Goal: Task Accomplishment & Management: Manage account settings

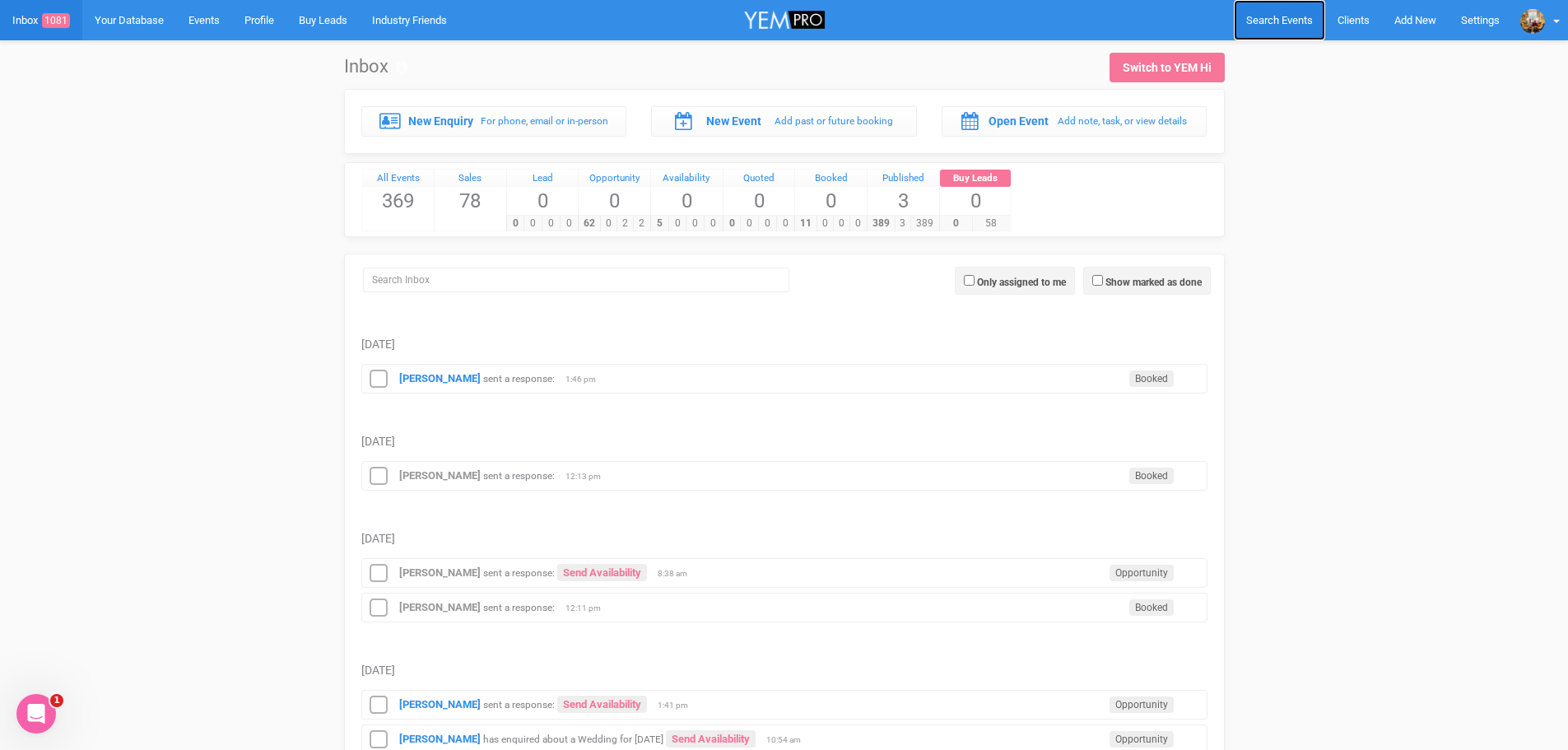
click at [1257, 21] on span "Search Events" at bounding box center [1279, 20] width 67 height 12
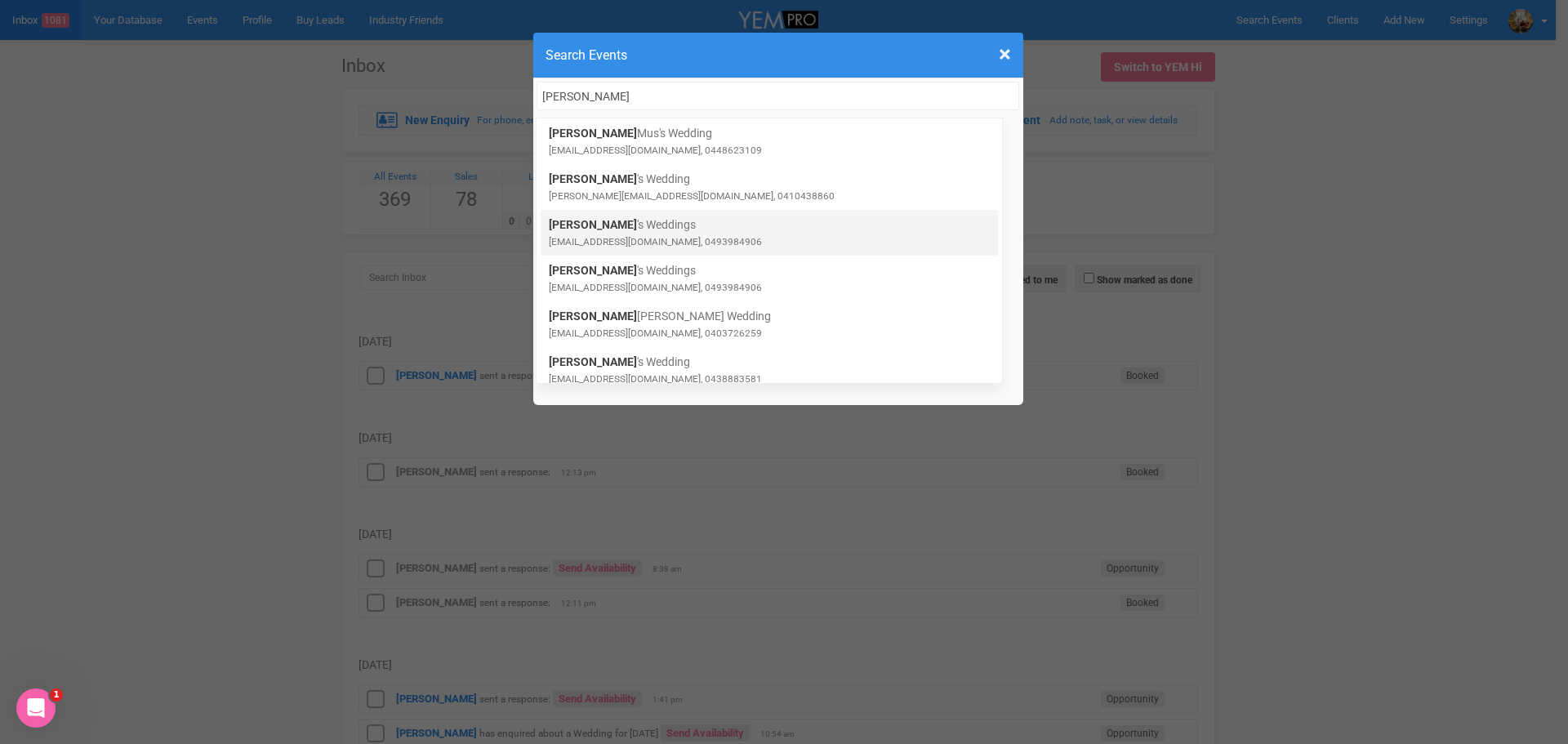
type input "[PERSON_NAME]"
click at [608, 225] on link "[PERSON_NAME] 's Weddings [EMAIL_ADDRESS][DOMAIN_NAME], 0493984906" at bounding box center [769, 233] width 441 height 33
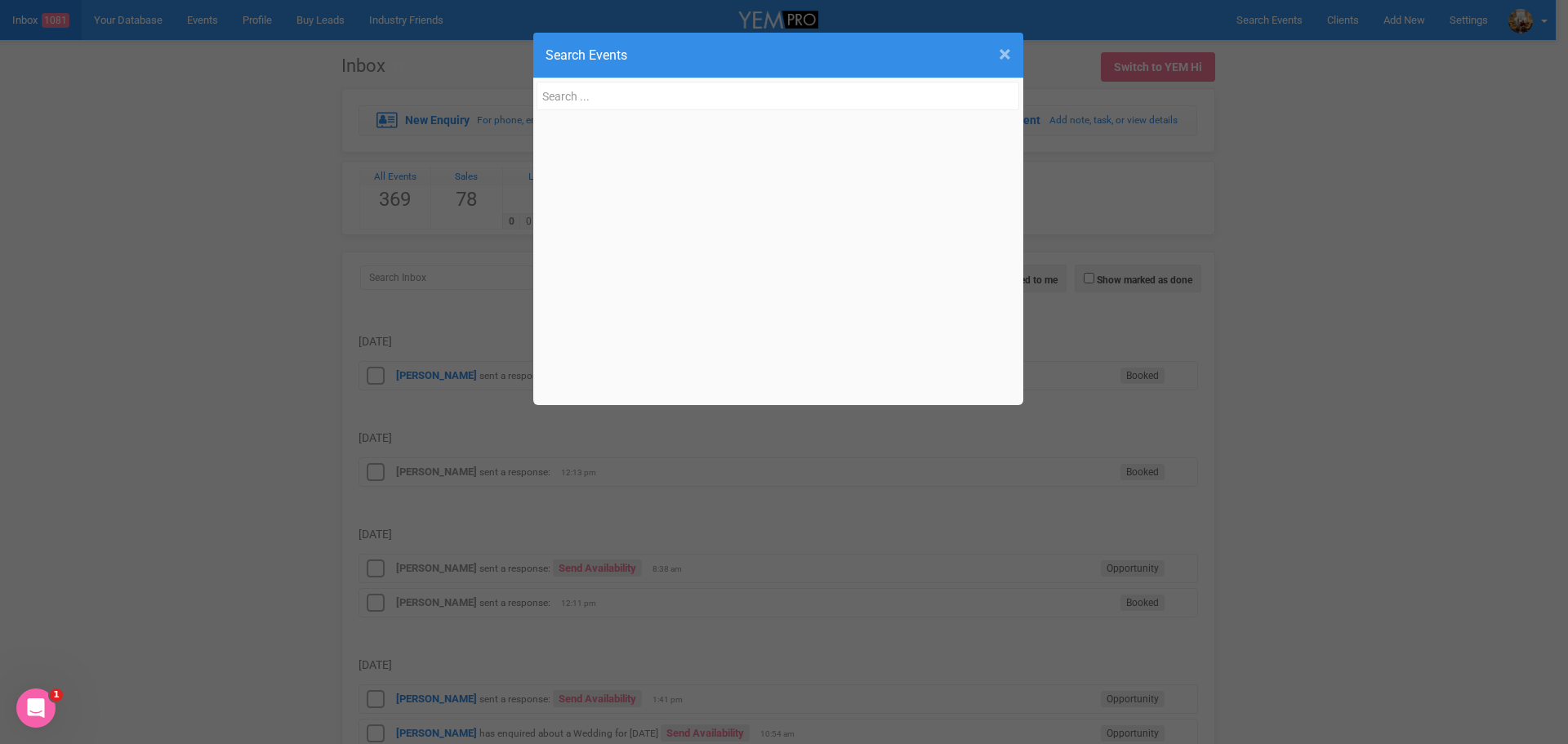
click at [1002, 61] on span "×" at bounding box center [1004, 54] width 12 height 27
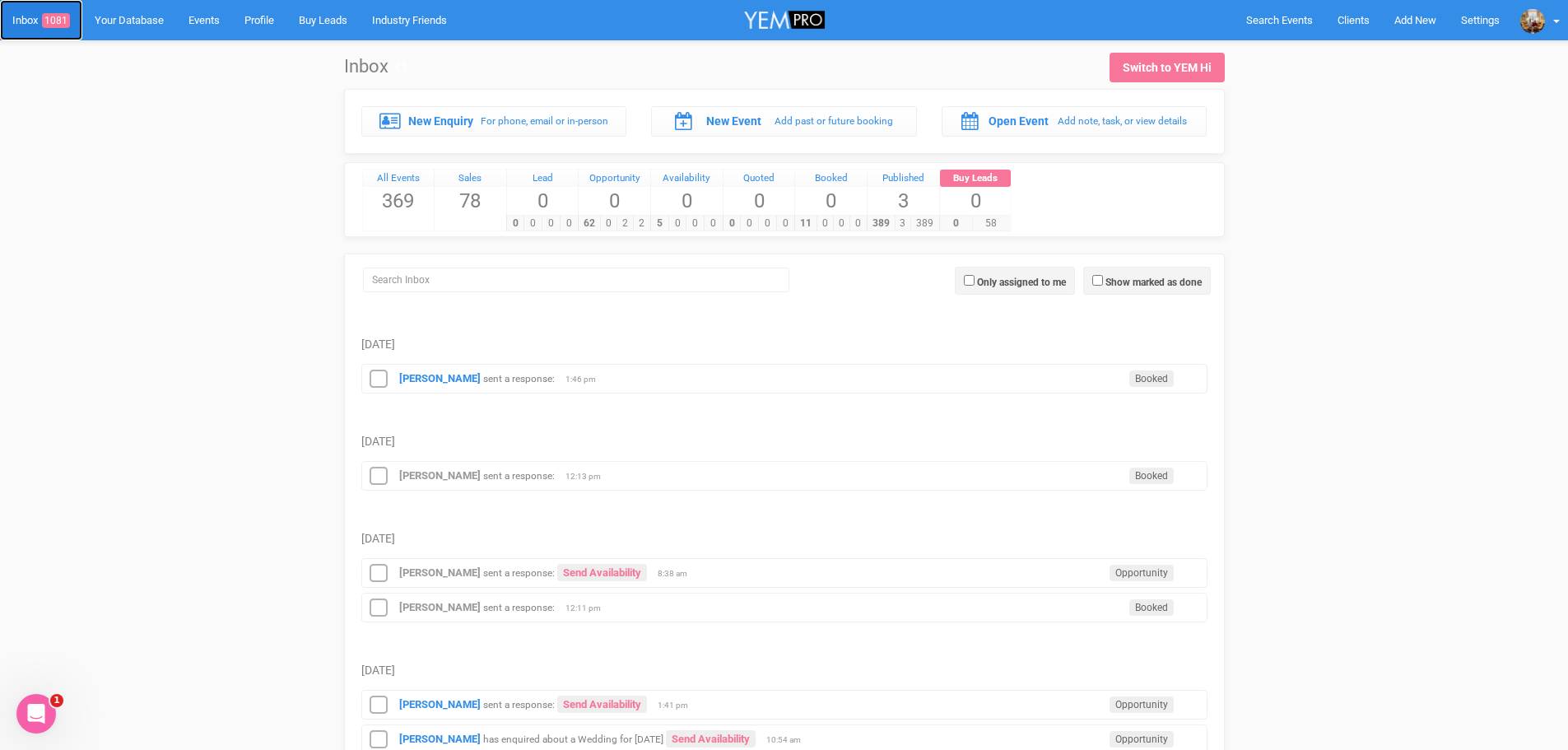
click at [31, 31] on link "Inbox 1081" at bounding box center [41, 20] width 83 height 40
click at [638, 378] on div "[PERSON_NAME] sent a response: Booked 1:46 pm" at bounding box center [784, 378] width 846 height 30
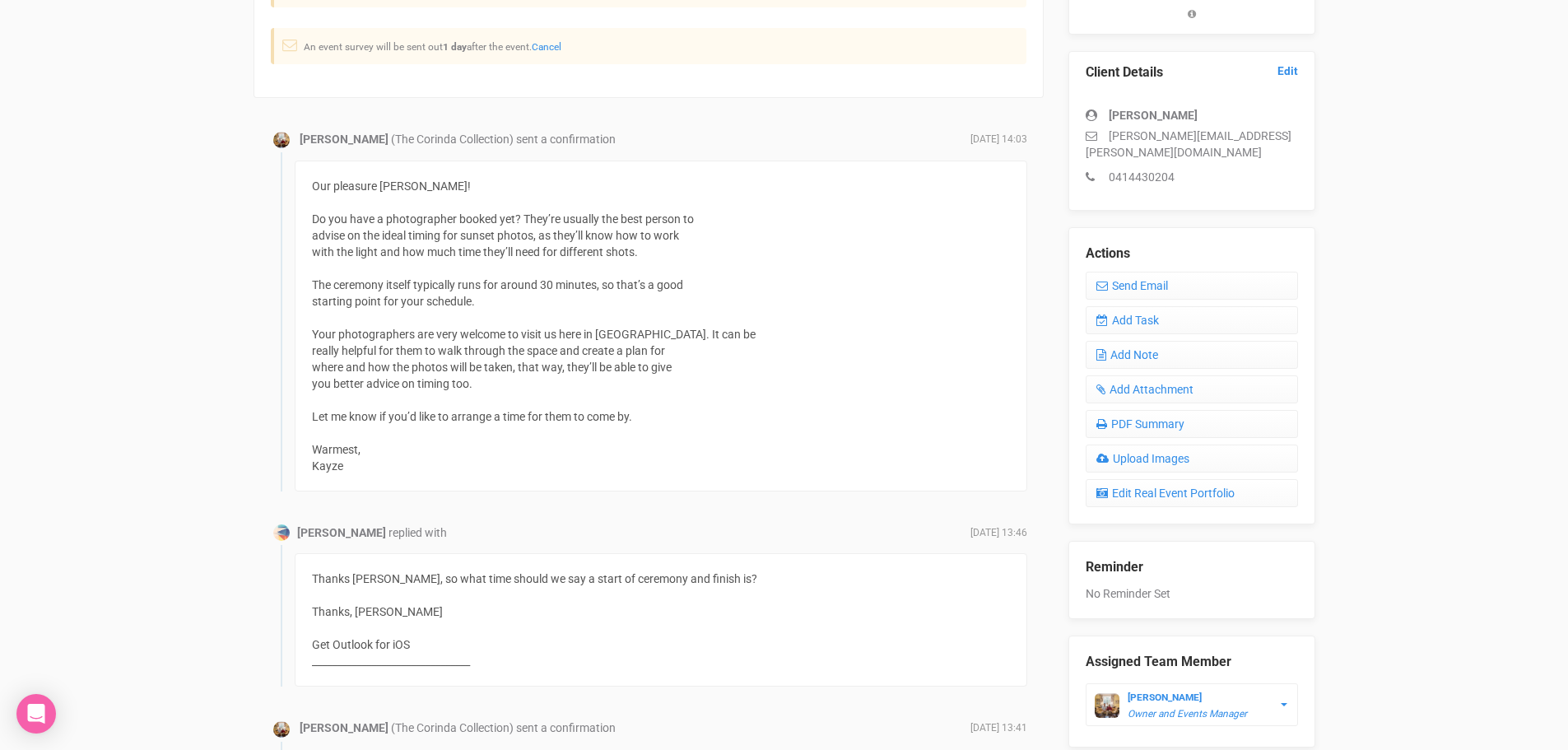
scroll to position [411, 0]
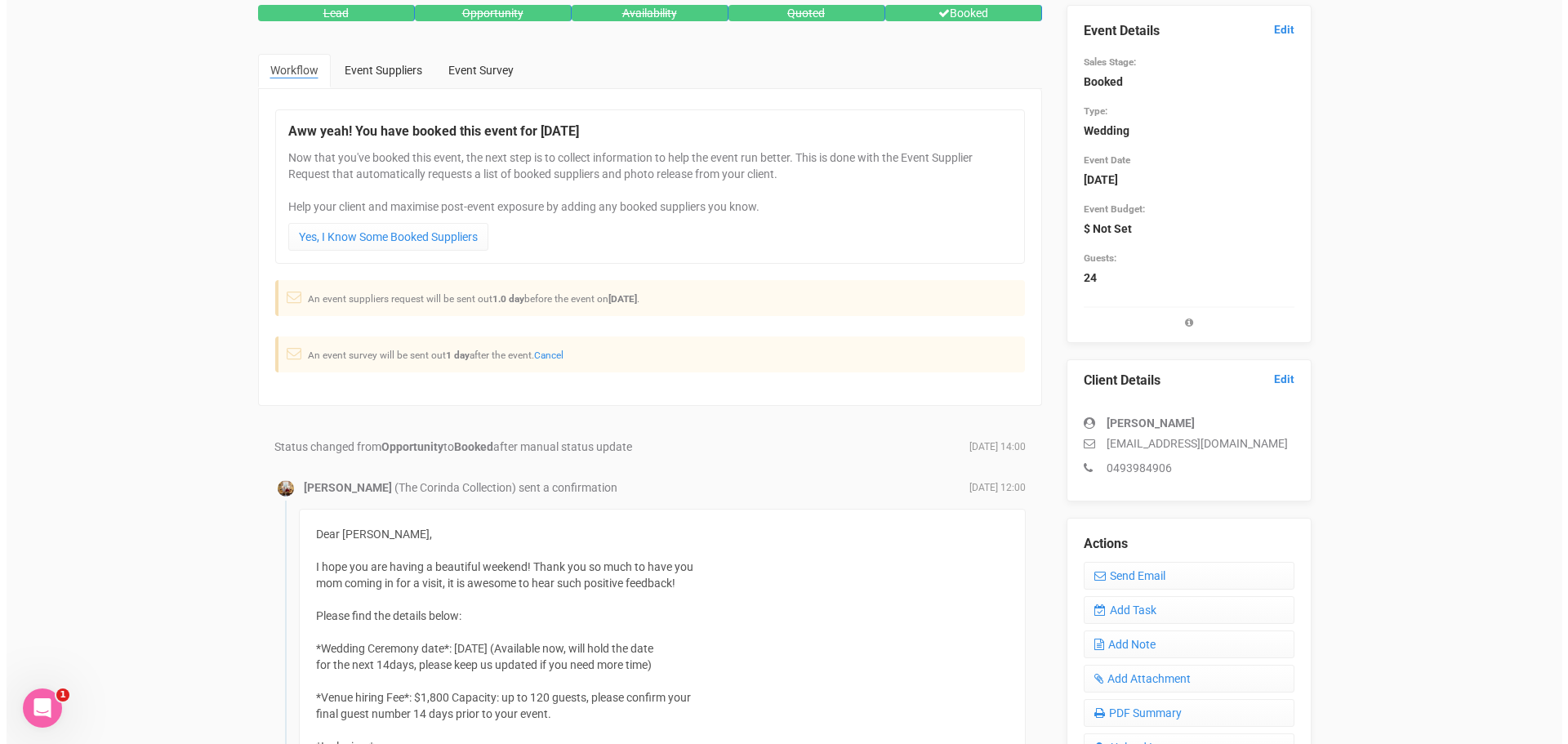
scroll to position [82, 0]
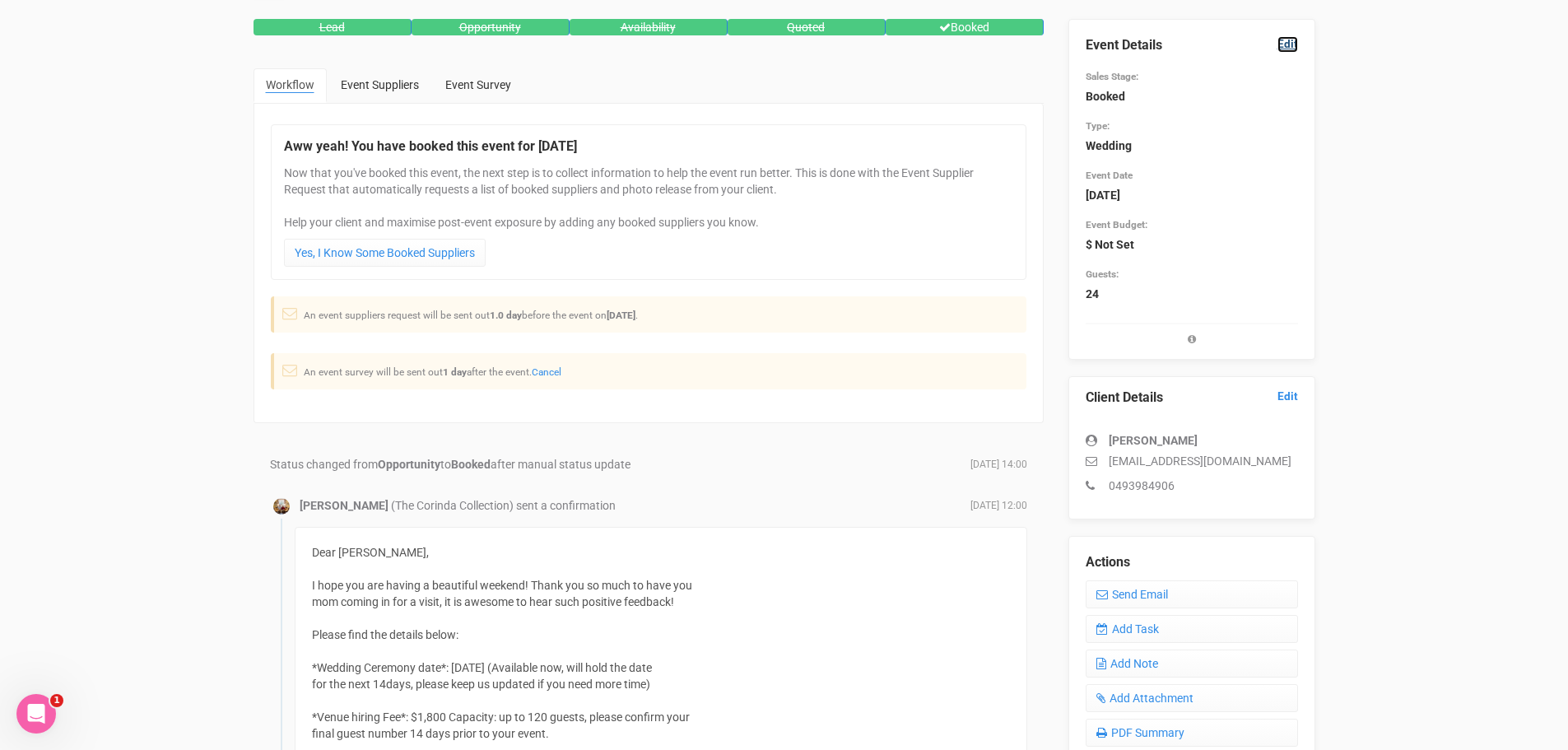
click at [1282, 42] on link "Edit" at bounding box center [1287, 44] width 21 height 16
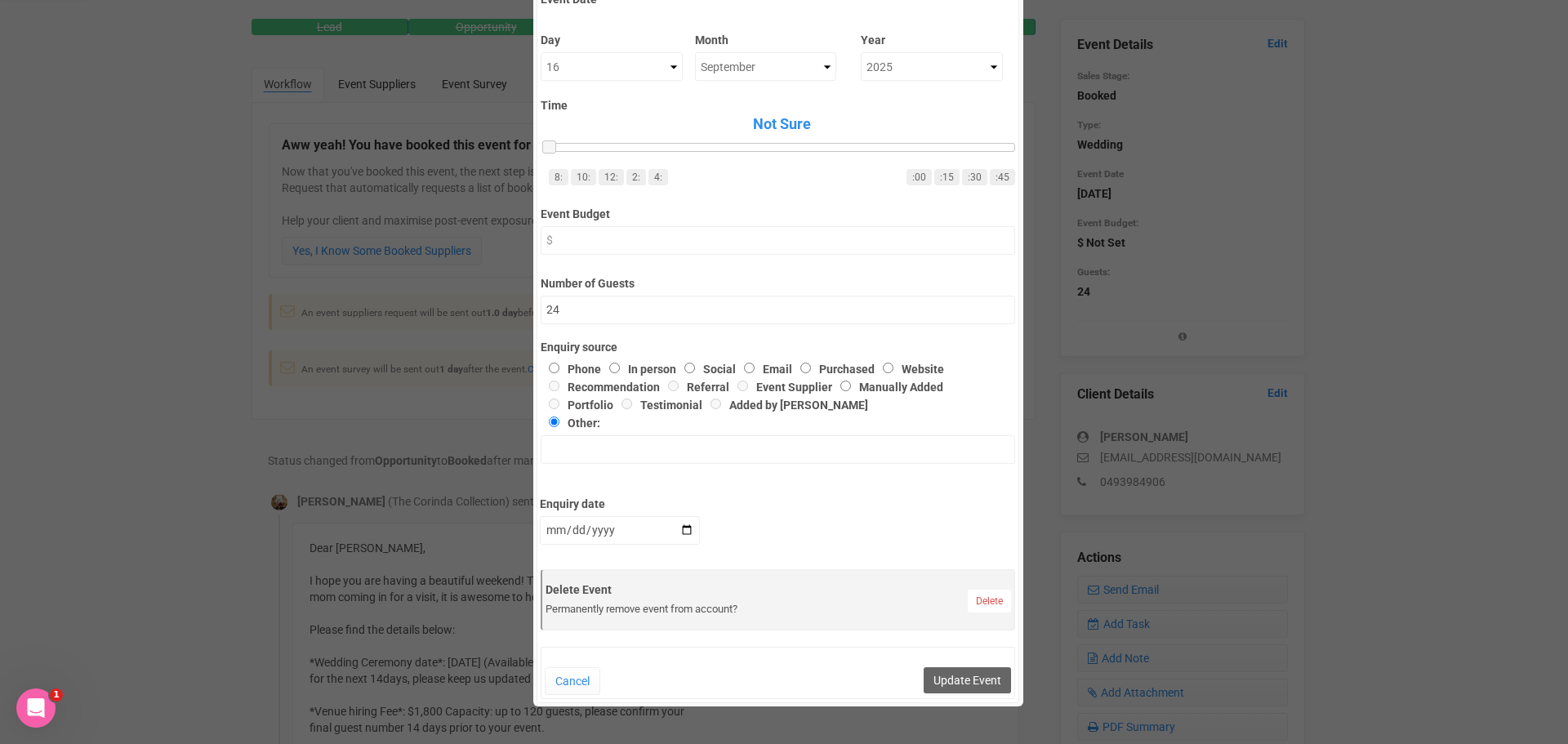
scroll to position [357, 0]
drag, startPoint x: 542, startPoint y: 147, endPoint x: 870, endPoint y: 144, distance: 328.0
click at [870, 144] on span at bounding box center [877, 148] width 14 height 14
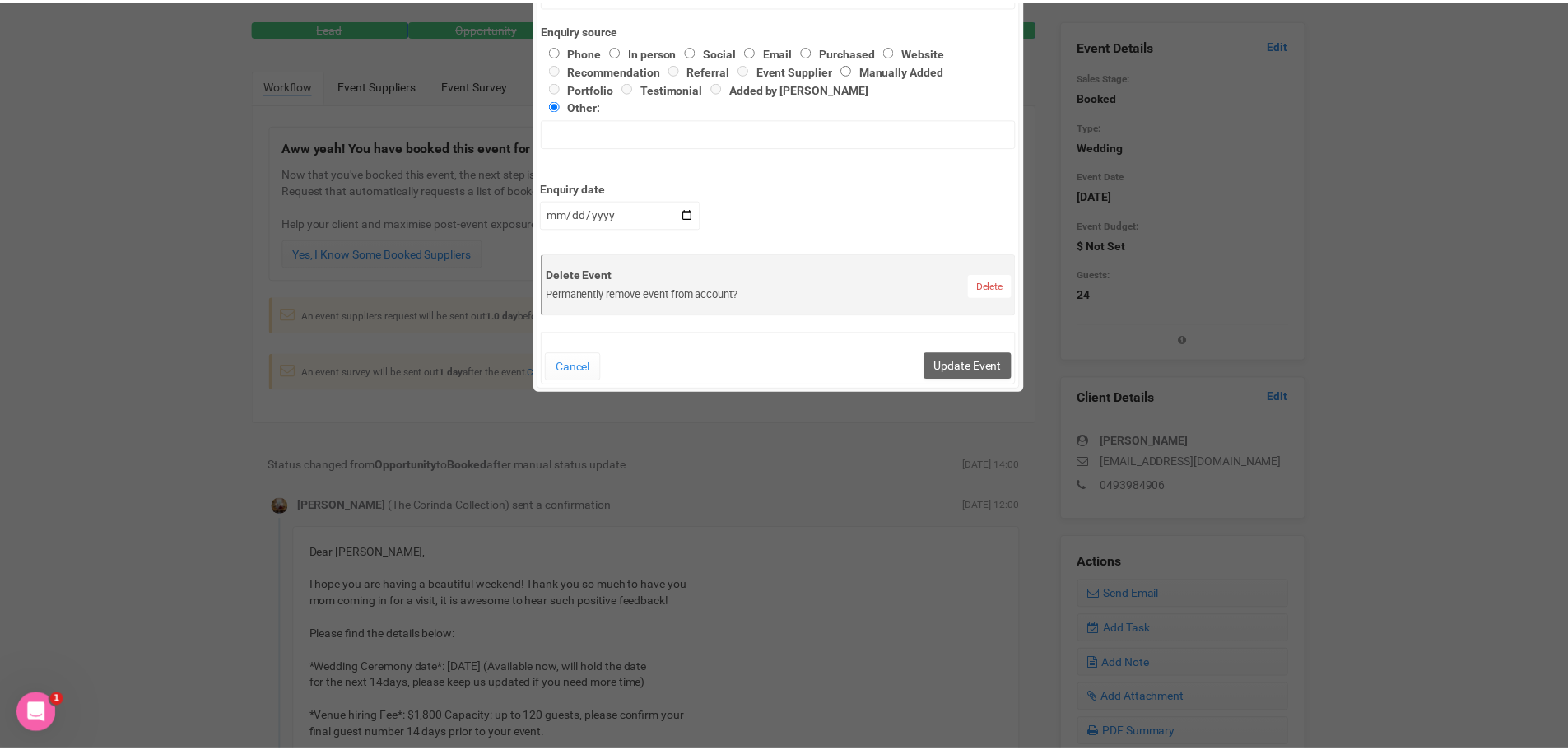
scroll to position [690, 0]
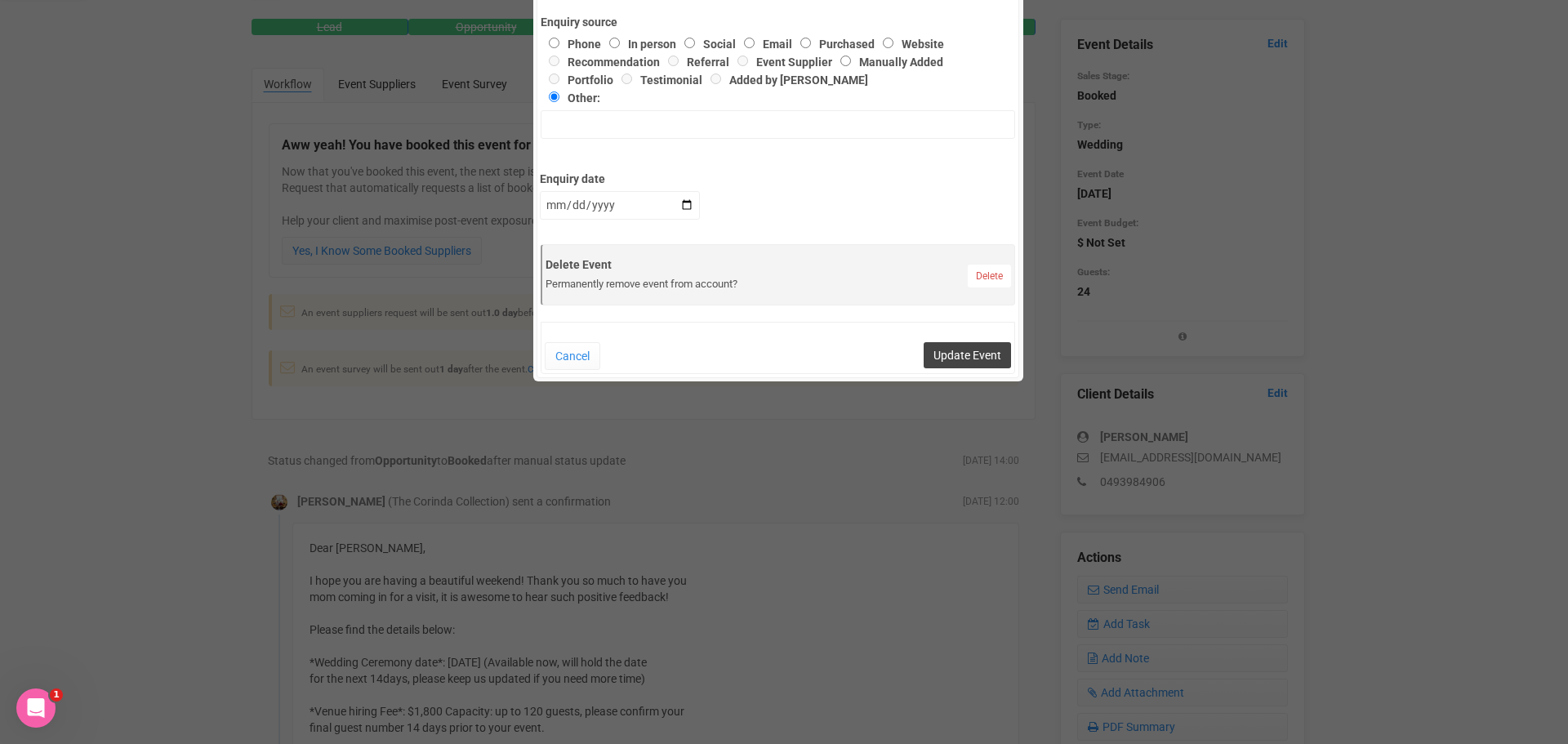
click at [972, 353] on button "Update Event" at bounding box center [967, 355] width 88 height 26
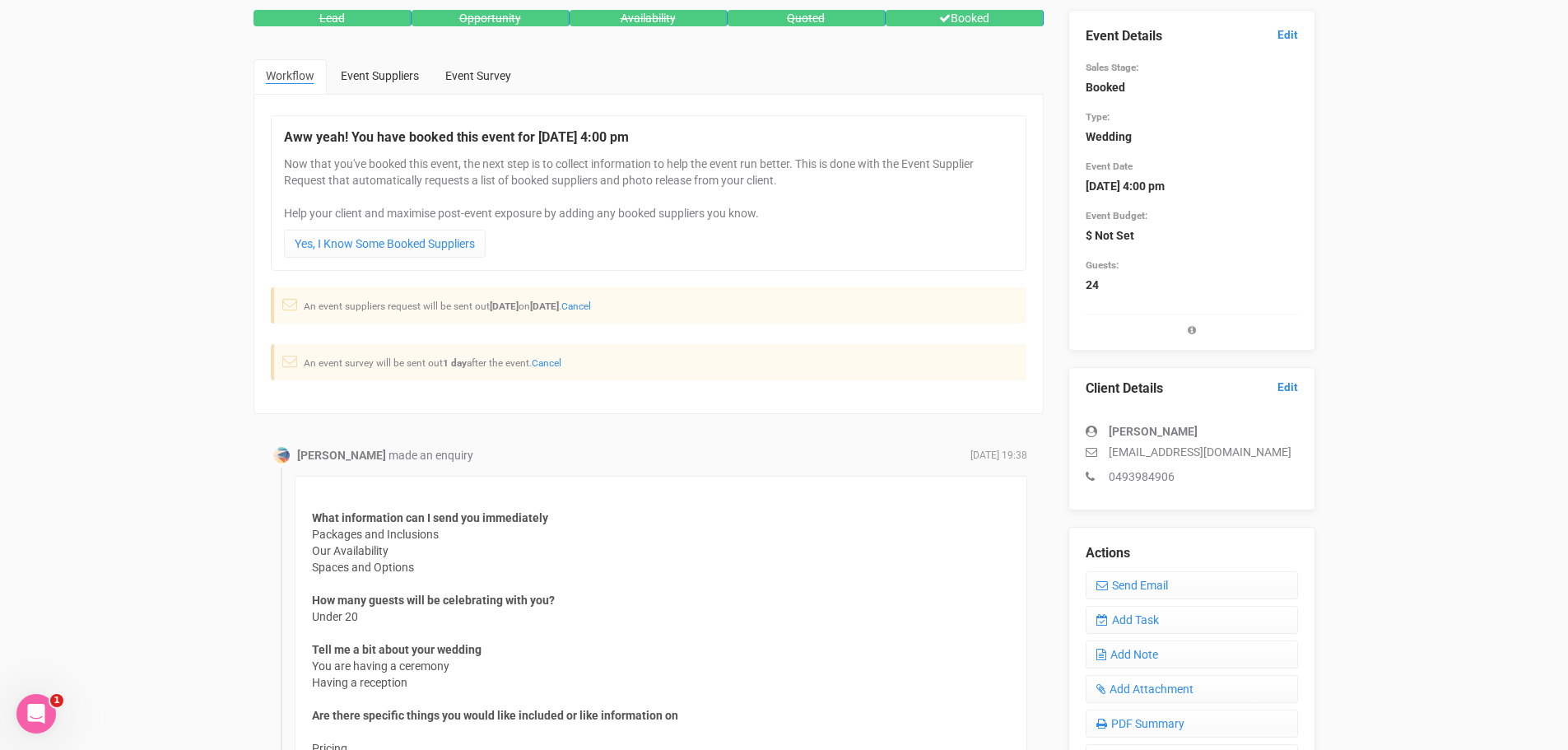
scroll to position [83, 0]
